Goal: Complete application form: Complete application form

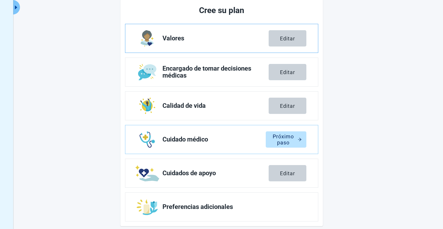
scroll to position [99, 0]
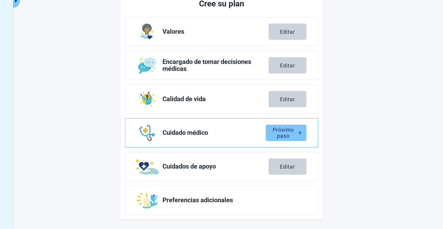
click at [286, 134] on div "Próximo paso" at bounding box center [285, 133] width 31 height 6
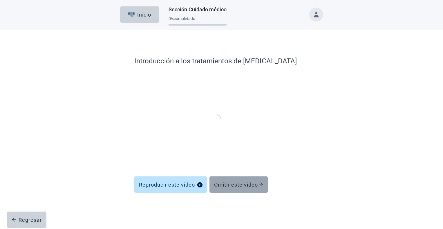
click at [239, 180] on button "Omitir este video" at bounding box center [238, 184] width 58 height 16
click at [240, 186] on div "Omitir este video" at bounding box center [238, 184] width 49 height 6
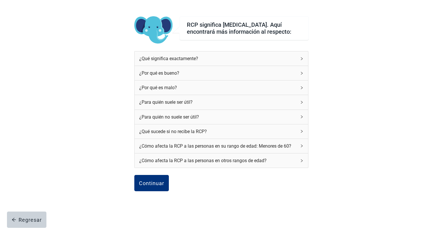
scroll to position [51, 0]
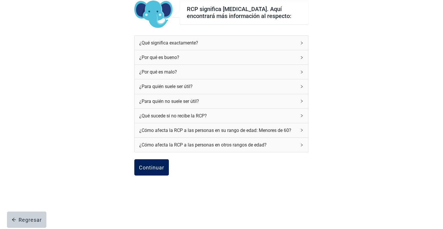
click at [165, 163] on button "Continuar" at bounding box center [151, 167] width 35 height 16
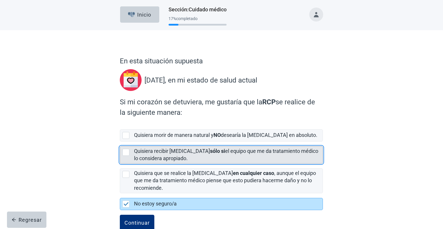
click at [166, 161] on label "Quisiera recibir reanimación cardiopulmonar sólo si el equipo que me da tratami…" at bounding box center [226, 154] width 184 height 13
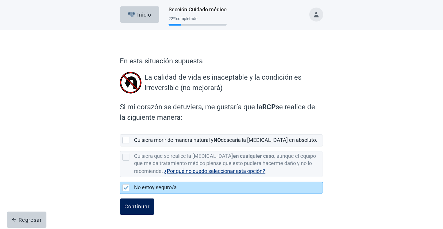
click at [149, 205] on button "Continuar" at bounding box center [137, 206] width 35 height 16
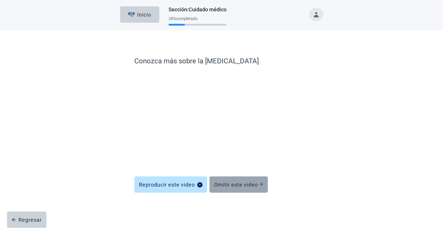
click at [259, 187] on button "Omitir este video" at bounding box center [238, 184] width 58 height 16
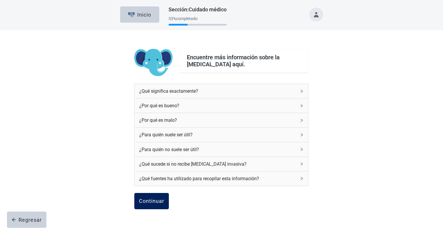
click at [143, 198] on div "Continuar" at bounding box center [151, 201] width 25 height 6
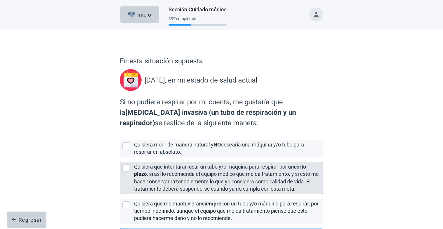
click at [178, 188] on label "Quisiera que intentaran usar un tubo y/o máquina para respirar por un corto pla…" at bounding box center [226, 177] width 185 height 28
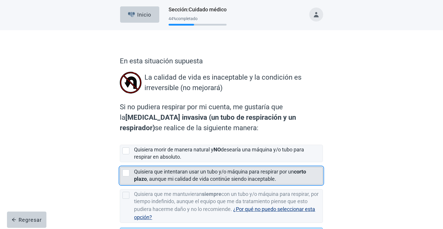
click at [183, 178] on label "Quisiera que intentaran usar un tubo y/o máquina para respirar por un corto pla…" at bounding box center [220, 174] width 172 height 13
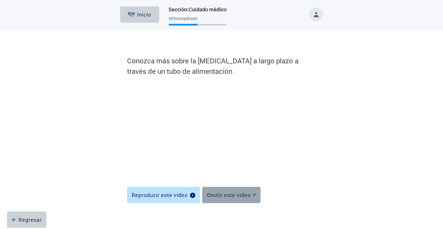
click at [230, 196] on div "Omitir este video" at bounding box center [231, 195] width 49 height 6
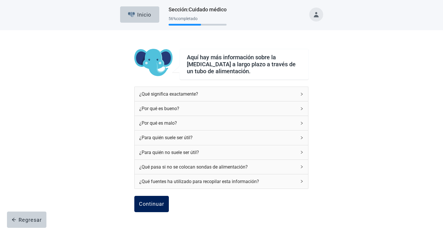
click at [163, 204] on div "Continuar" at bounding box center [151, 204] width 25 height 6
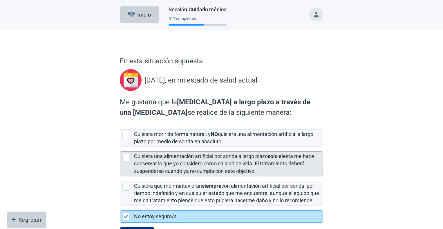
click at [181, 164] on label "Quisiera una alimentación artificial por sonda a largo plazo solo si esta me ha…" at bounding box center [224, 163] width 180 height 21
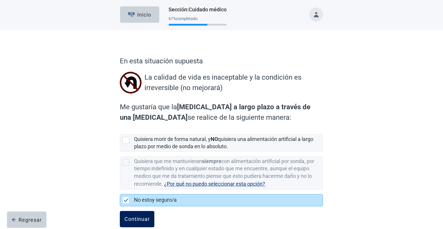
click at [140, 216] on div "Continuar" at bounding box center [136, 219] width 25 height 6
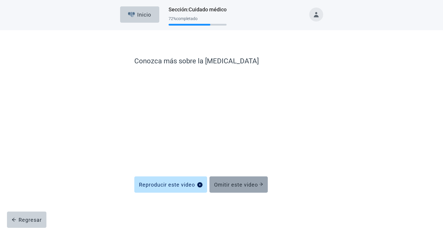
click at [257, 182] on div "Omitir este video" at bounding box center [238, 184] width 49 height 6
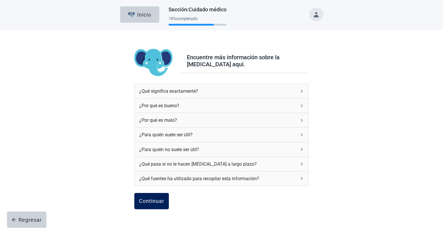
click at [144, 205] on button "Continuar" at bounding box center [151, 201] width 35 height 16
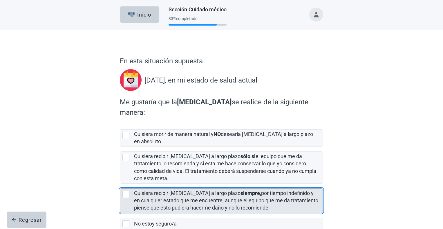
click at [147, 190] on label "Quisiera recibir diálisis a largo plazo siempre, por tiempo indefinido y en cua…" at bounding box center [226, 200] width 184 height 21
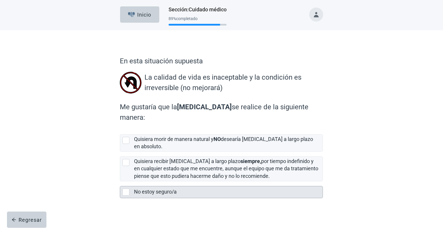
click at [148, 188] on label "No estoy seguro/a" at bounding box center [155, 191] width 43 height 6
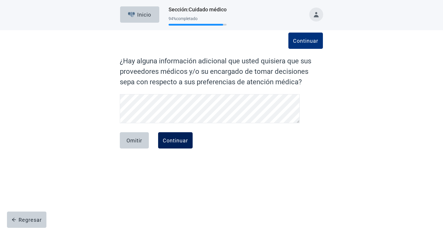
click at [182, 142] on div "Continuar" at bounding box center [175, 140] width 25 height 6
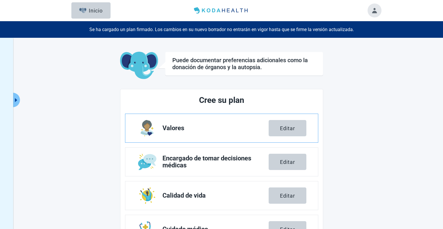
scroll to position [96, 0]
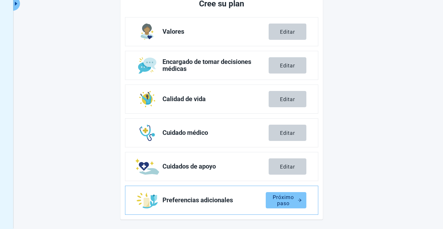
click at [283, 197] on div "Próximo paso" at bounding box center [285, 200] width 31 height 6
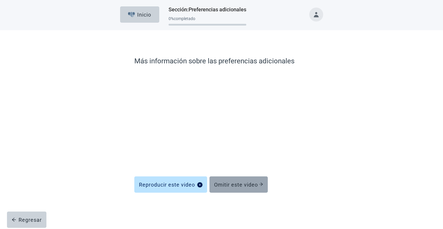
click at [253, 185] on div "Omitir este video" at bounding box center [238, 184] width 49 height 6
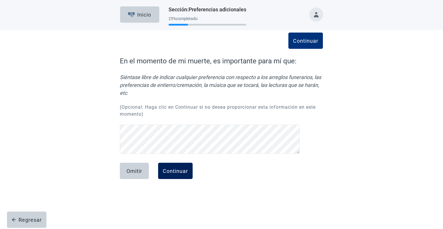
click at [173, 175] on button "Continuar" at bounding box center [175, 170] width 35 height 16
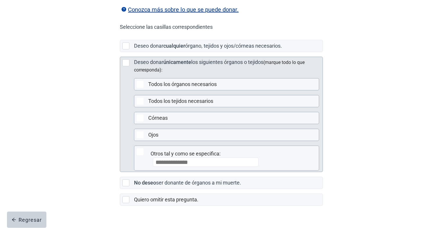
scroll to position [144, 0]
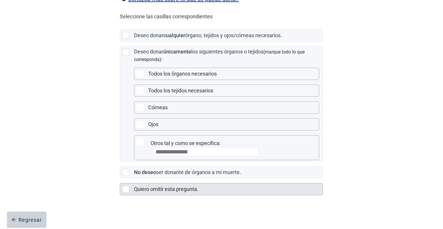
click at [186, 186] on label "Quiero omitir esta pregunta." at bounding box center [166, 189] width 64 height 6
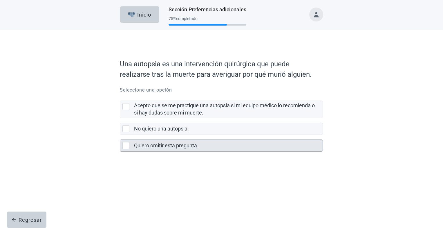
click at [190, 148] on div "Quiero omitir esta pregunta." at bounding box center [226, 145] width 185 height 7
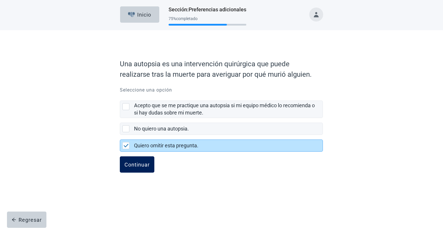
click at [141, 164] on div "Continuar" at bounding box center [136, 164] width 25 height 6
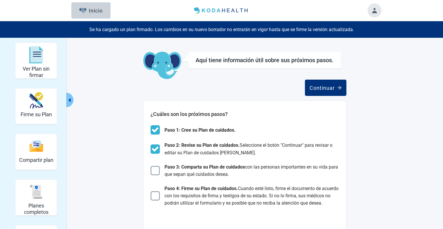
click at [374, 10] on button "Toggle account menu" at bounding box center [374, 10] width 14 height 14
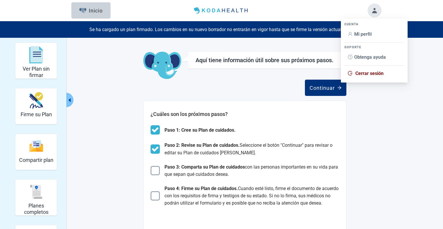
click at [363, 36] on span "Mi perfil" at bounding box center [362, 34] width 17 height 6
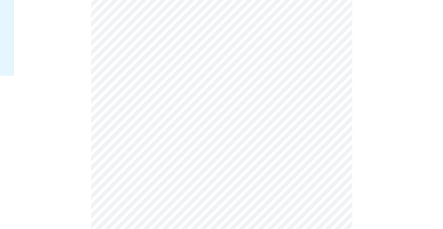
scroll to position [184, 0]
click at [236, 149] on div "English" at bounding box center [236, 151] width 22 height 6
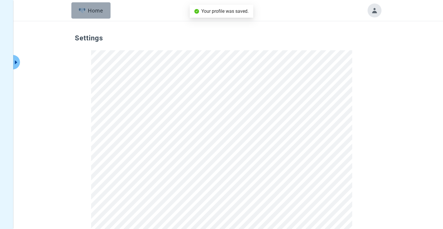
click at [93, 14] on button "Home" at bounding box center [90, 10] width 39 height 16
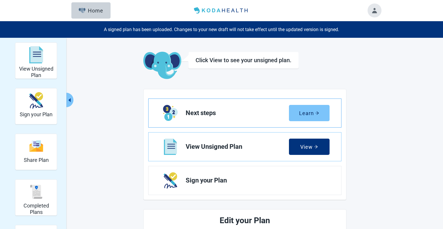
click at [306, 116] on button "Learn" at bounding box center [309, 113] width 41 height 16
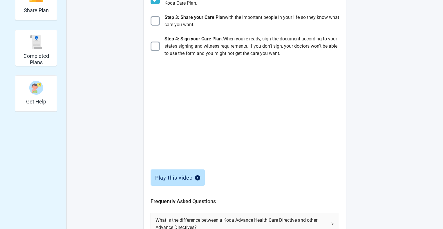
scroll to position [150, 0]
